Goal: Task Accomplishment & Management: Complete application form

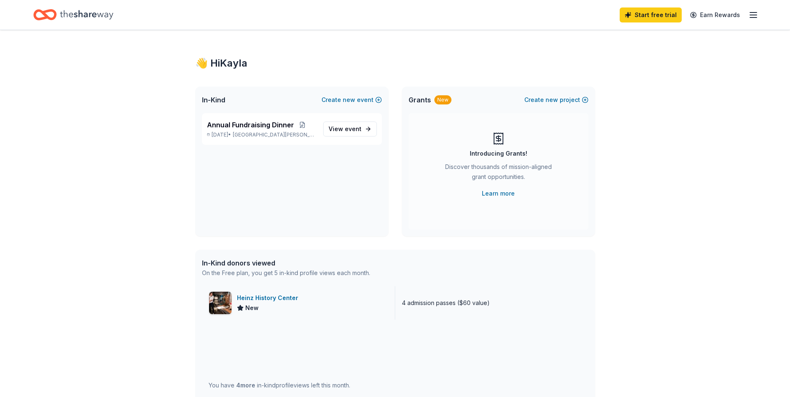
click at [240, 293] on div "Heinz History Center New" at bounding box center [298, 303] width 193 height 33
click at [362, 130] on link "View event" at bounding box center [350, 129] width 54 height 15
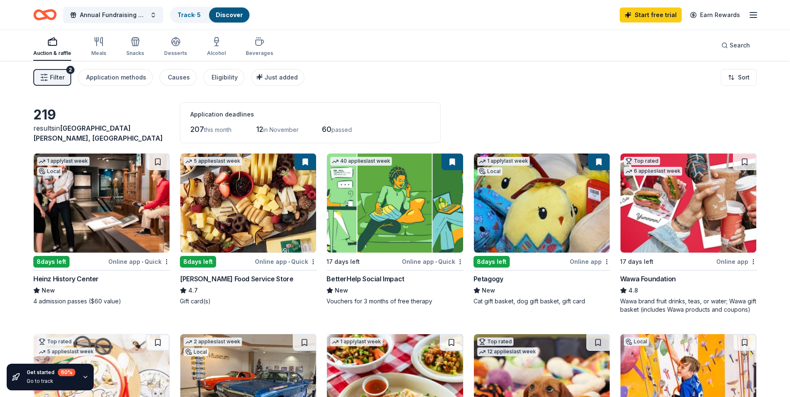
click at [235, 205] on img at bounding box center [248, 203] width 136 height 99
click at [544, 230] on img at bounding box center [542, 203] width 136 height 99
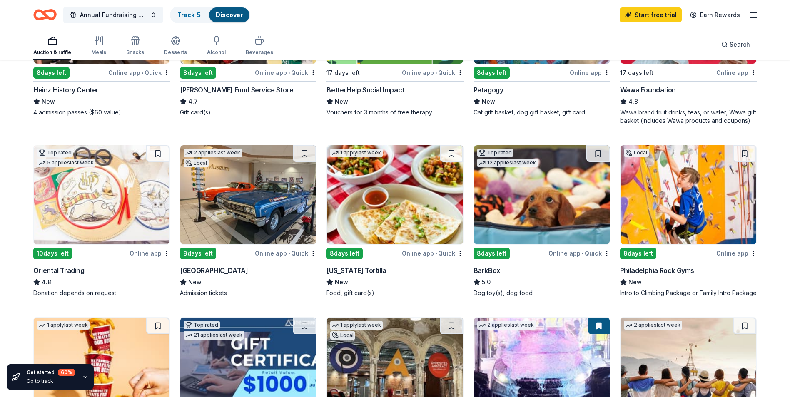
scroll to position [208, 0]
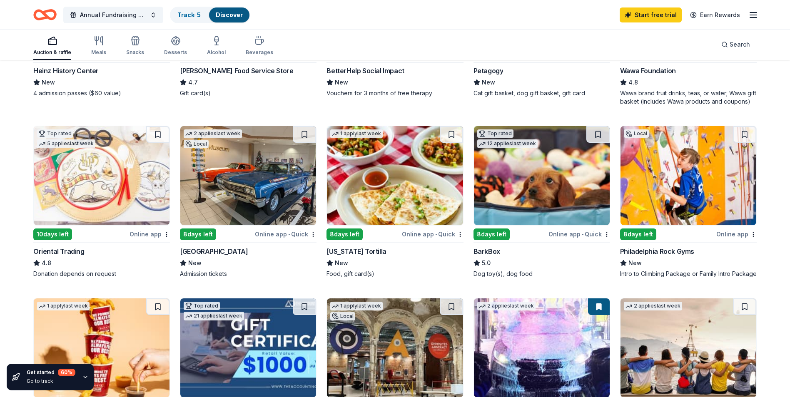
click at [582, 231] on div "Online app • Quick" at bounding box center [580, 234] width 62 height 10
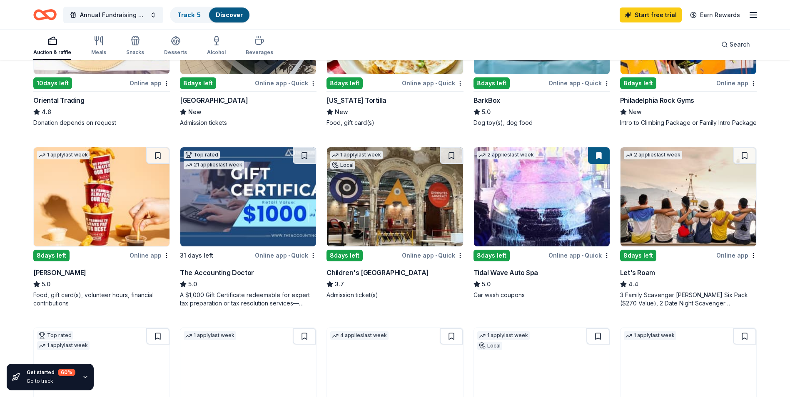
scroll to position [375, 0]
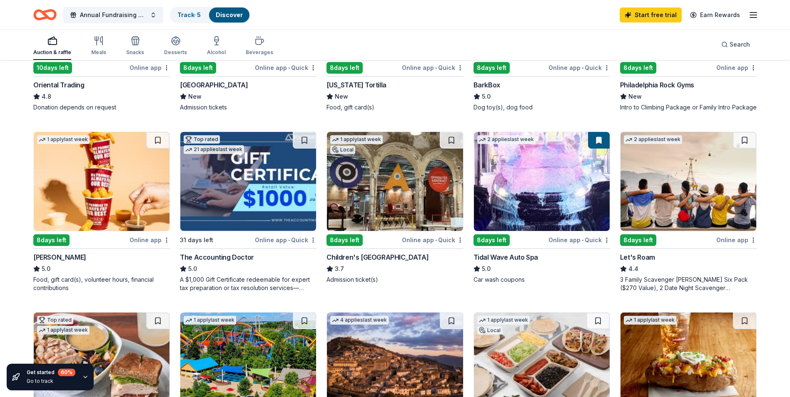
click at [405, 242] on div "1 apply last week Local 8 days left Online app • Quick Children's Museum of Pit…" at bounding box center [395, 208] width 137 height 152
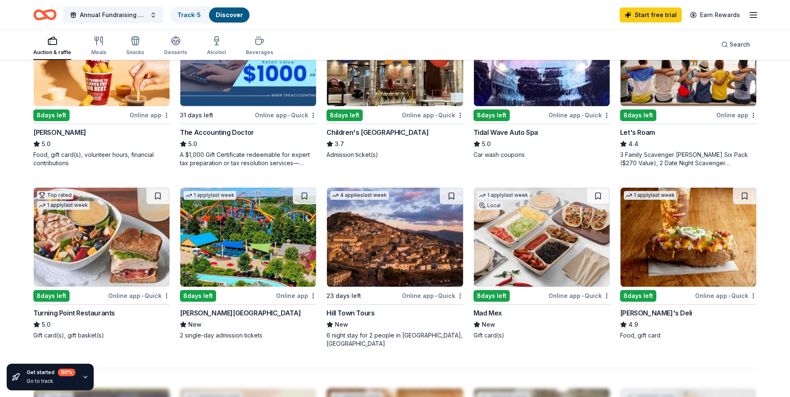
scroll to position [541, 0]
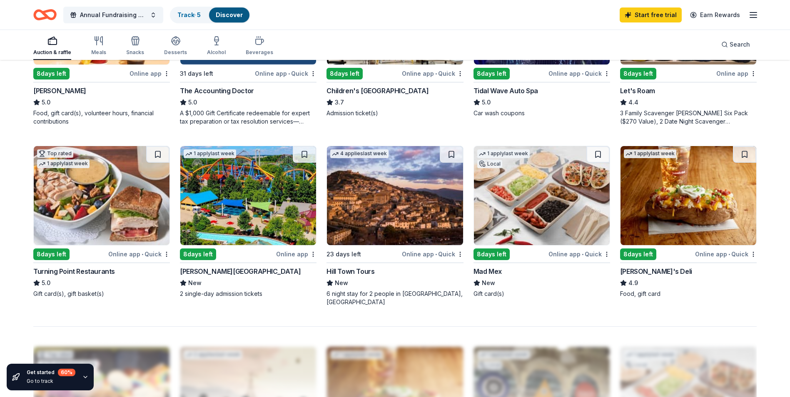
click at [535, 231] on img at bounding box center [542, 195] width 136 height 99
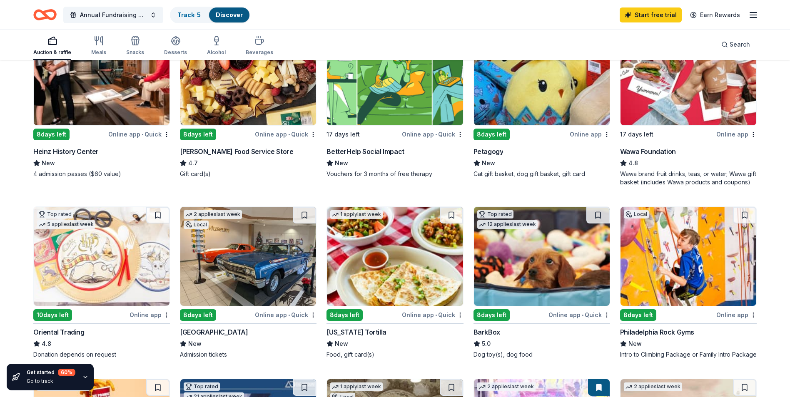
scroll to position [0, 0]
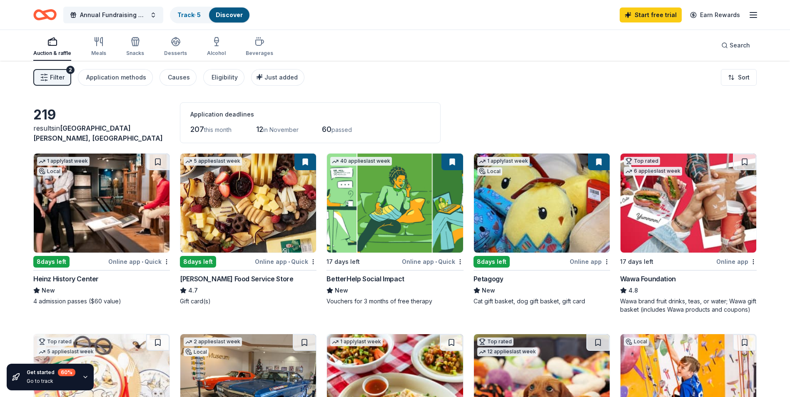
click at [751, 17] on icon "button" at bounding box center [753, 15] width 10 height 10
drag, startPoint x: 646, startPoint y: 137, endPoint x: 628, endPoint y: 118, distance: 26.5
click at [646, 137] on button "Logout" at bounding box center [652, 139] width 22 height 10
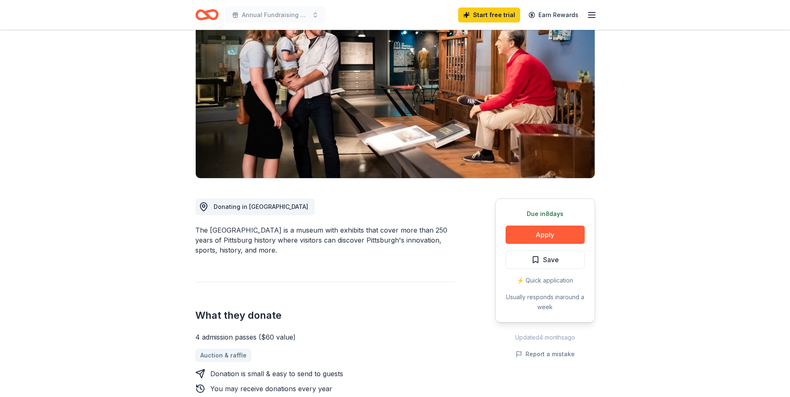
scroll to position [167, 0]
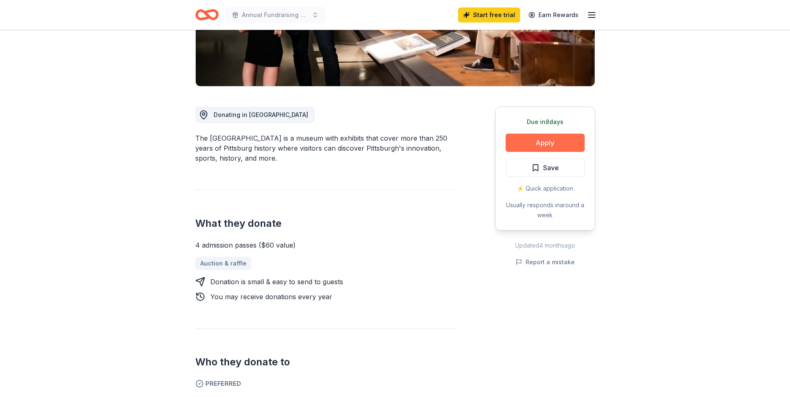
click at [521, 145] on button "Apply" at bounding box center [545, 143] width 79 height 18
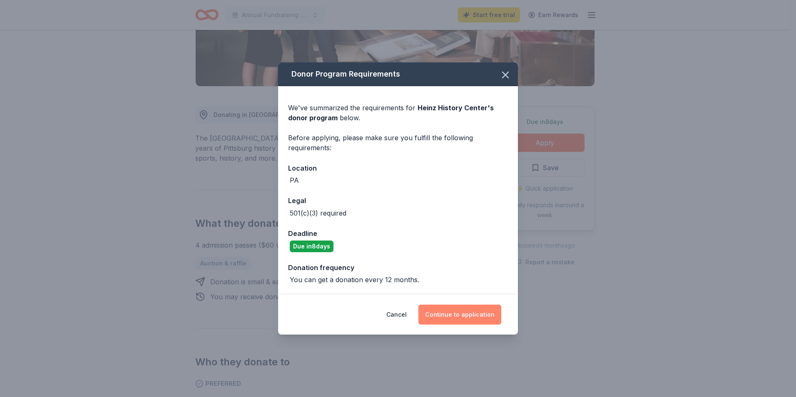
click at [444, 313] on button "Continue to application" at bounding box center [460, 315] width 83 height 20
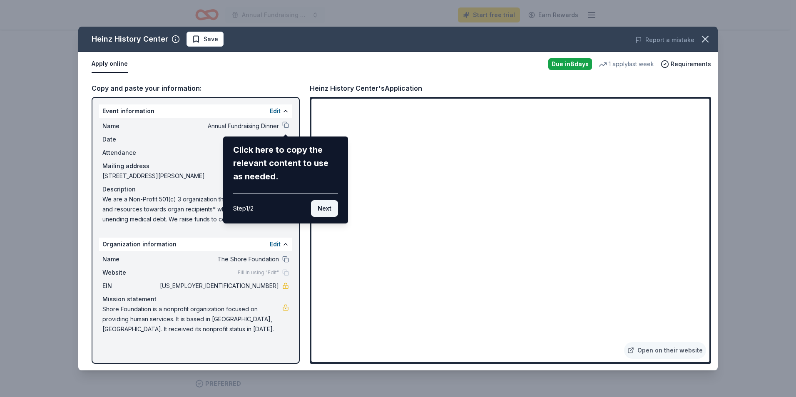
click at [325, 209] on button "Next" at bounding box center [324, 208] width 27 height 17
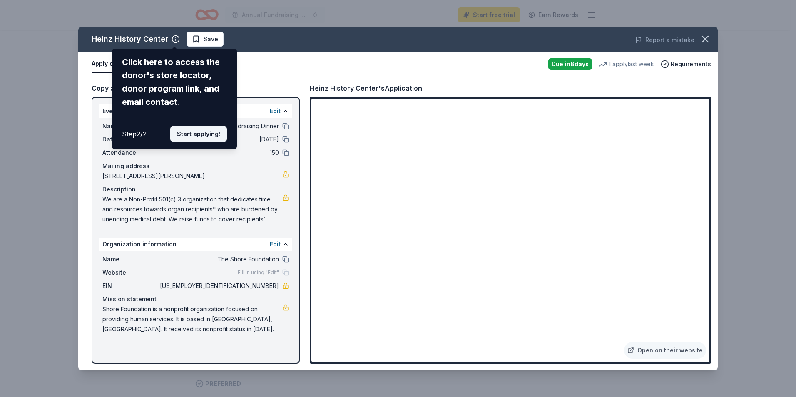
click at [191, 129] on button "Start applying!" at bounding box center [198, 134] width 57 height 17
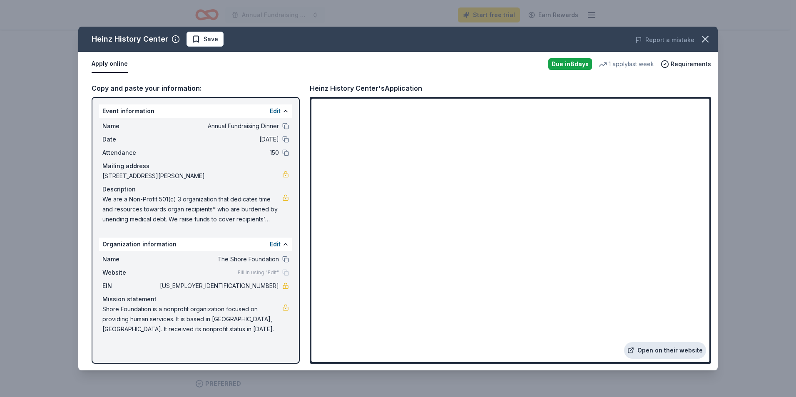
click at [671, 346] on link "Open on their website" at bounding box center [665, 350] width 82 height 17
click at [708, 39] on icon "button" at bounding box center [706, 39] width 12 height 12
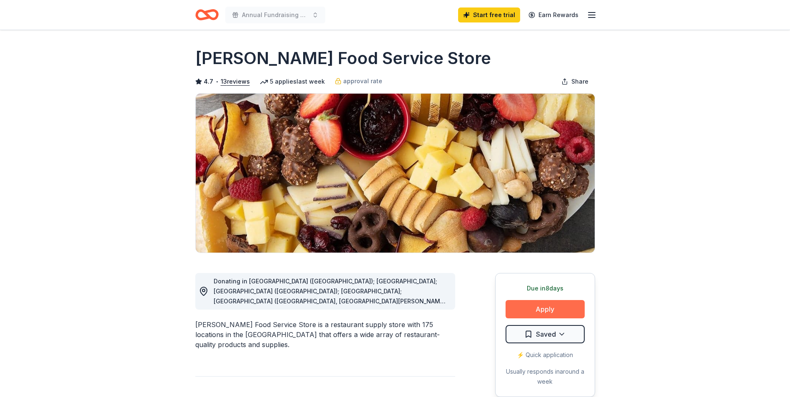
click at [564, 303] on button "Apply" at bounding box center [545, 309] width 79 height 18
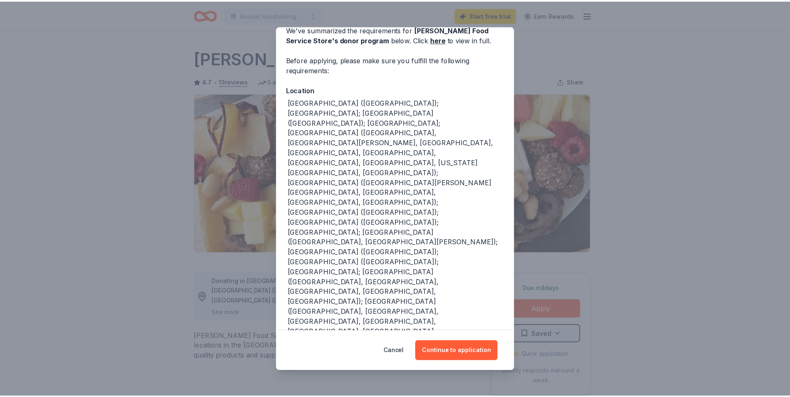
scroll to position [81, 0]
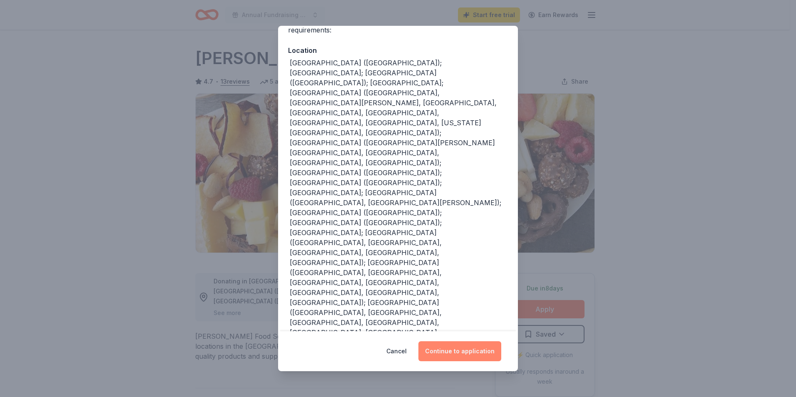
click at [471, 352] on button "Continue to application" at bounding box center [460, 352] width 83 height 20
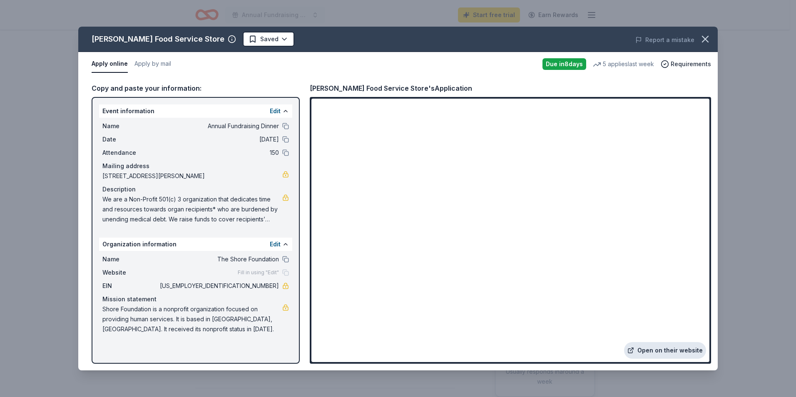
click at [668, 347] on link "Open on their website" at bounding box center [665, 350] width 82 height 17
click at [706, 36] on icon "button" at bounding box center [706, 39] width 12 height 12
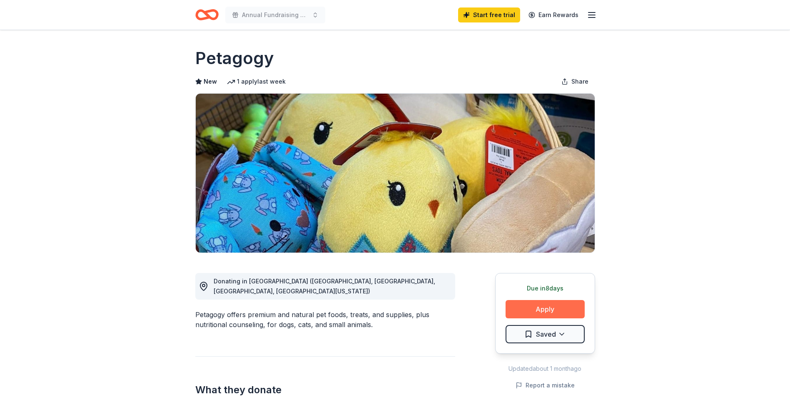
click at [561, 305] on button "Apply" at bounding box center [545, 309] width 79 height 18
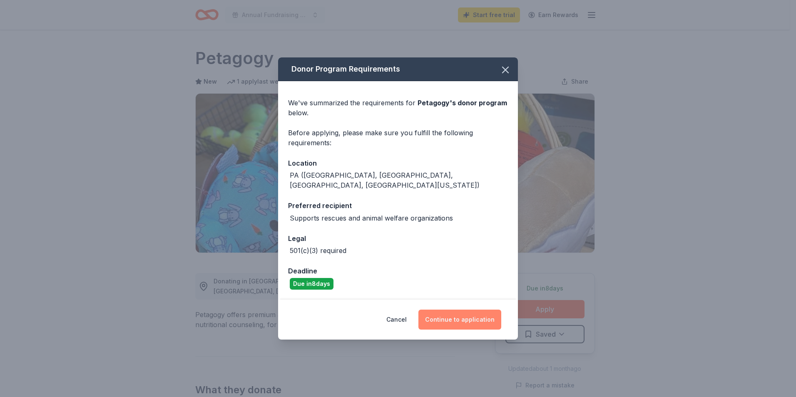
click at [467, 318] on button "Continue to application" at bounding box center [460, 320] width 83 height 20
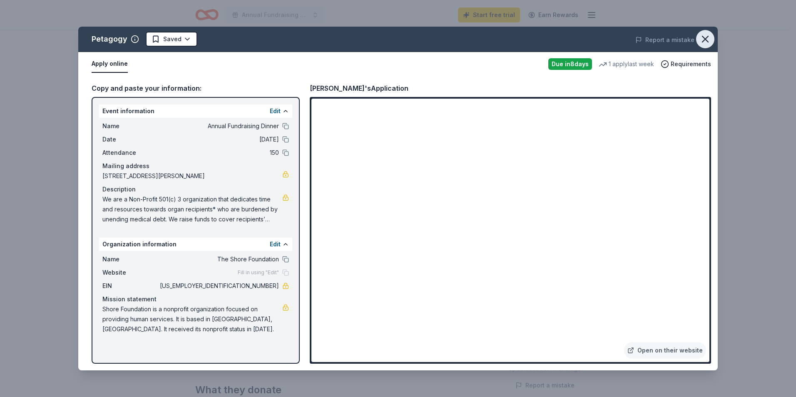
click at [702, 36] on icon "button" at bounding box center [706, 39] width 12 height 12
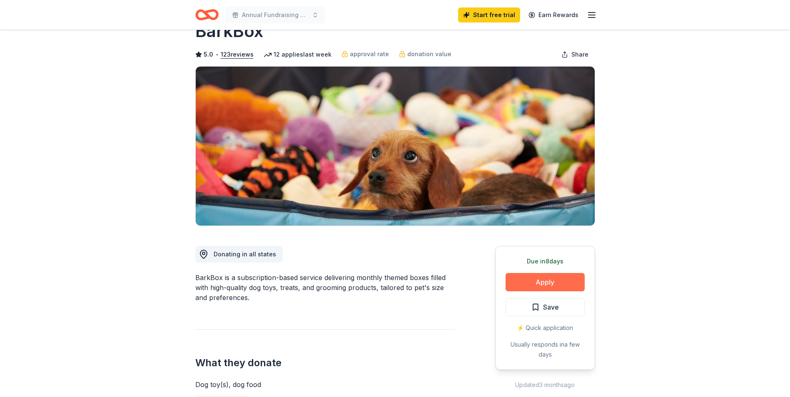
scroll to position [42, 0]
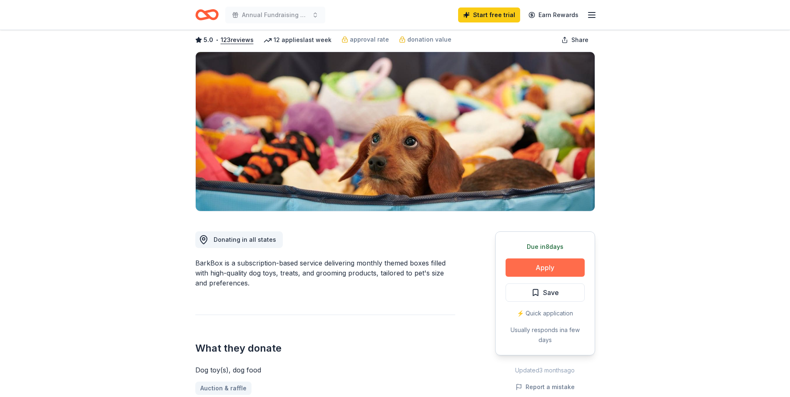
click at [561, 259] on button "Apply" at bounding box center [545, 268] width 79 height 18
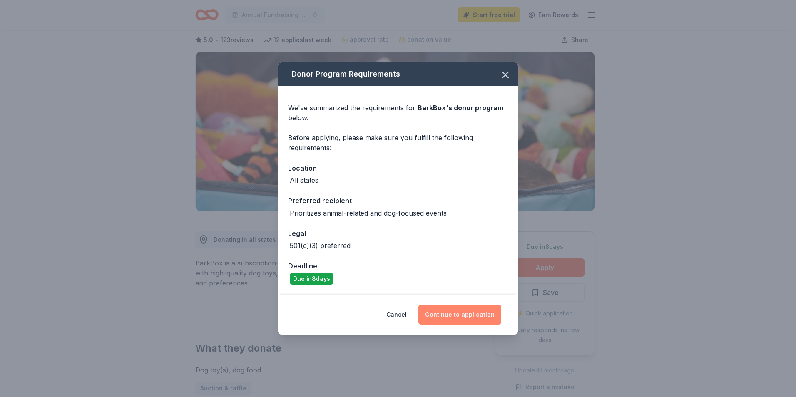
click at [497, 312] on button "Continue to application" at bounding box center [460, 315] width 83 height 20
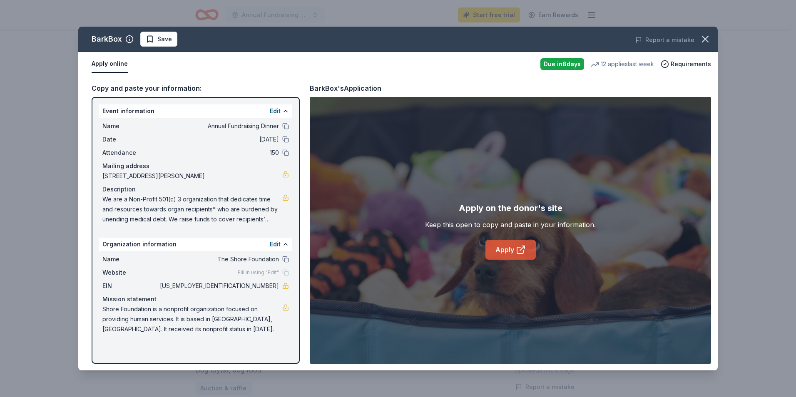
click at [500, 248] on link "Apply" at bounding box center [511, 250] width 50 height 20
click at [710, 44] on icon "button" at bounding box center [706, 39] width 12 height 12
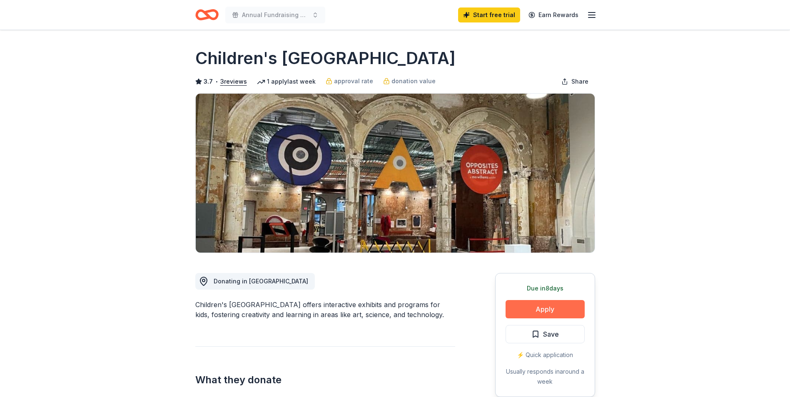
click at [530, 312] on button "Apply" at bounding box center [545, 309] width 79 height 18
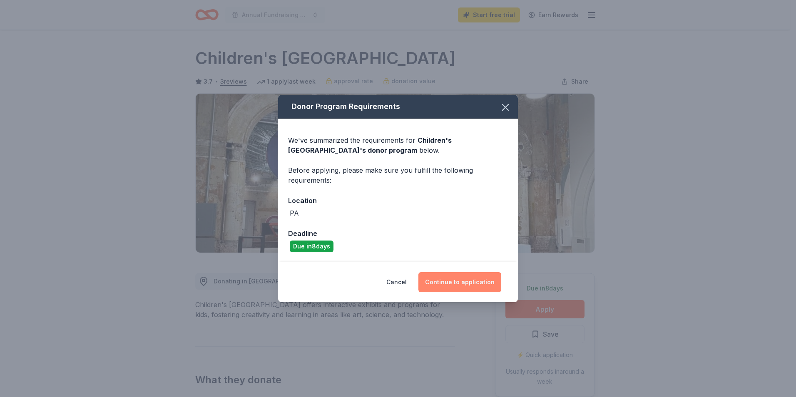
click at [455, 279] on button "Continue to application" at bounding box center [460, 282] width 83 height 20
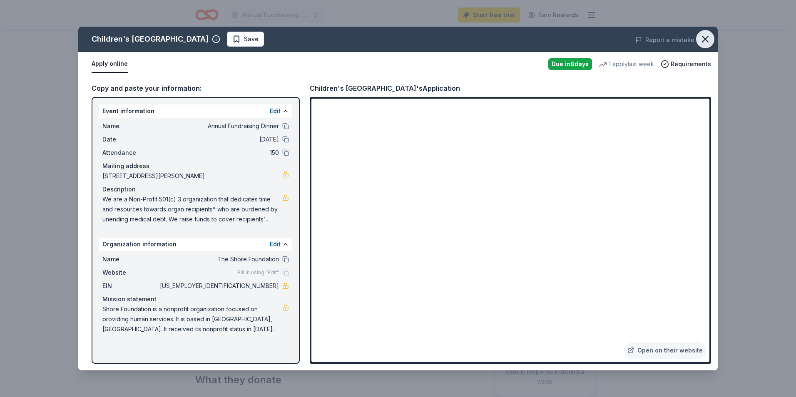
click at [708, 42] on icon "button" at bounding box center [706, 39] width 6 height 6
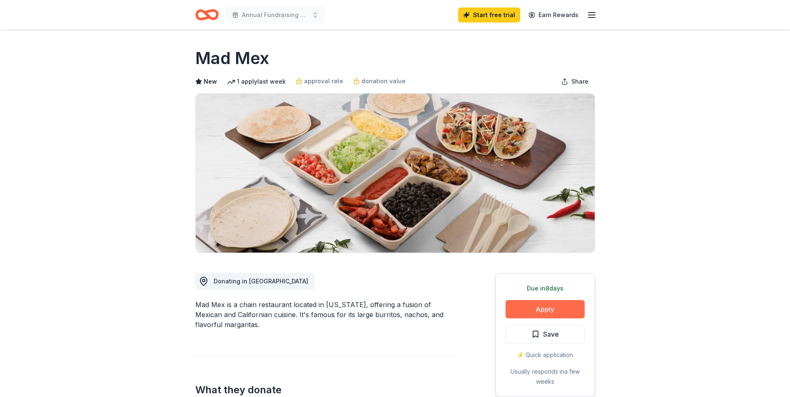
click at [557, 312] on button "Apply" at bounding box center [545, 309] width 79 height 18
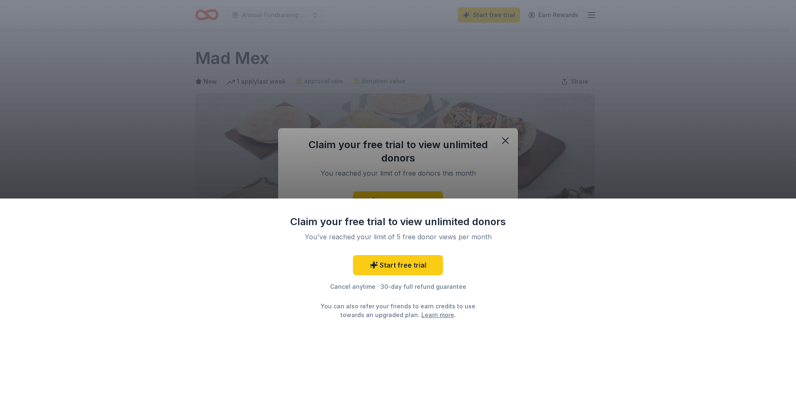
click at [595, 185] on div "Claim your free trial to view unlimited donors You've reached your limit of 5 f…" at bounding box center [398, 198] width 796 height 397
click at [508, 148] on div "Claim your free trial to view unlimited donors You've reached your limit of 5 f…" at bounding box center [398, 198] width 796 height 397
click at [703, 153] on div "Claim your free trial to view unlimited donors You've reached your limit of 5 f…" at bounding box center [398, 198] width 796 height 397
click at [645, 92] on div "Claim your free trial to view unlimited donors You've reached your limit of 5 f…" at bounding box center [398, 198] width 796 height 397
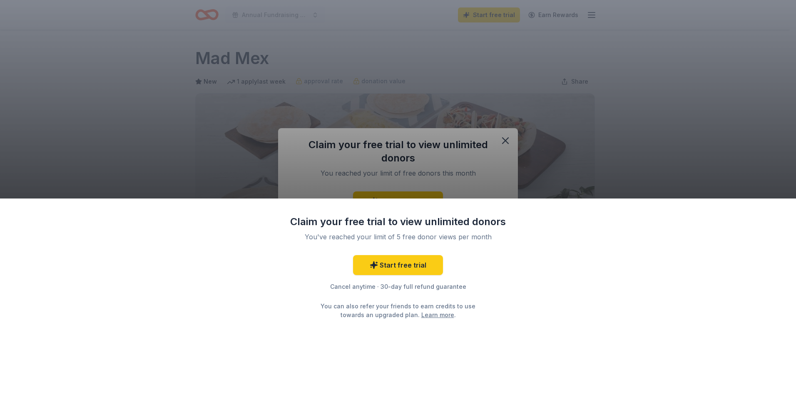
click at [276, 66] on div "Claim your free trial to view unlimited donors You've reached your limit of 5 f…" at bounding box center [398, 198] width 796 height 397
click at [638, 142] on div "Claim your free trial to view unlimited donors You've reached your limit of 5 f…" at bounding box center [398, 198] width 796 height 397
click at [531, 187] on div "Claim your free trial to view unlimited donors You've reached your limit of 5 f…" at bounding box center [398, 198] width 796 height 397
click at [559, 175] on div "Claim your free trial to view unlimited donors You've reached your limit of 5 f…" at bounding box center [398, 198] width 796 height 397
click at [384, 268] on link "Start free trial" at bounding box center [398, 265] width 90 height 20
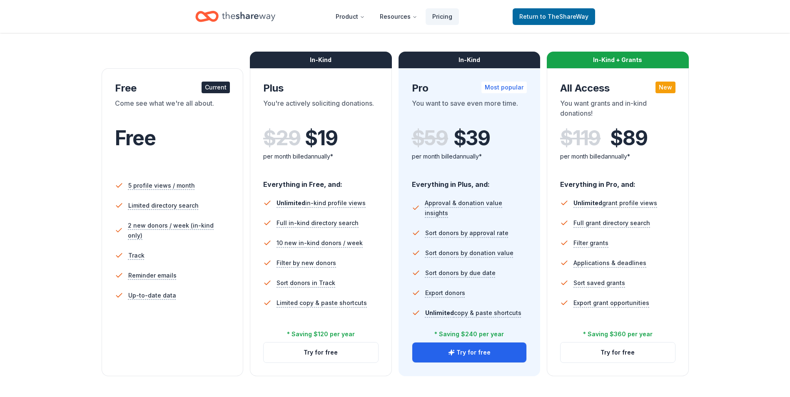
scroll to position [125, 0]
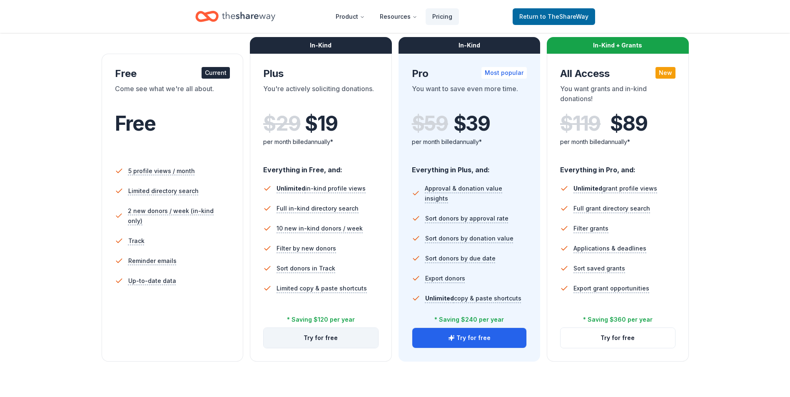
click at [319, 339] on button "Try for free" at bounding box center [321, 338] width 115 height 20
